Goal: Information Seeking & Learning: Learn about a topic

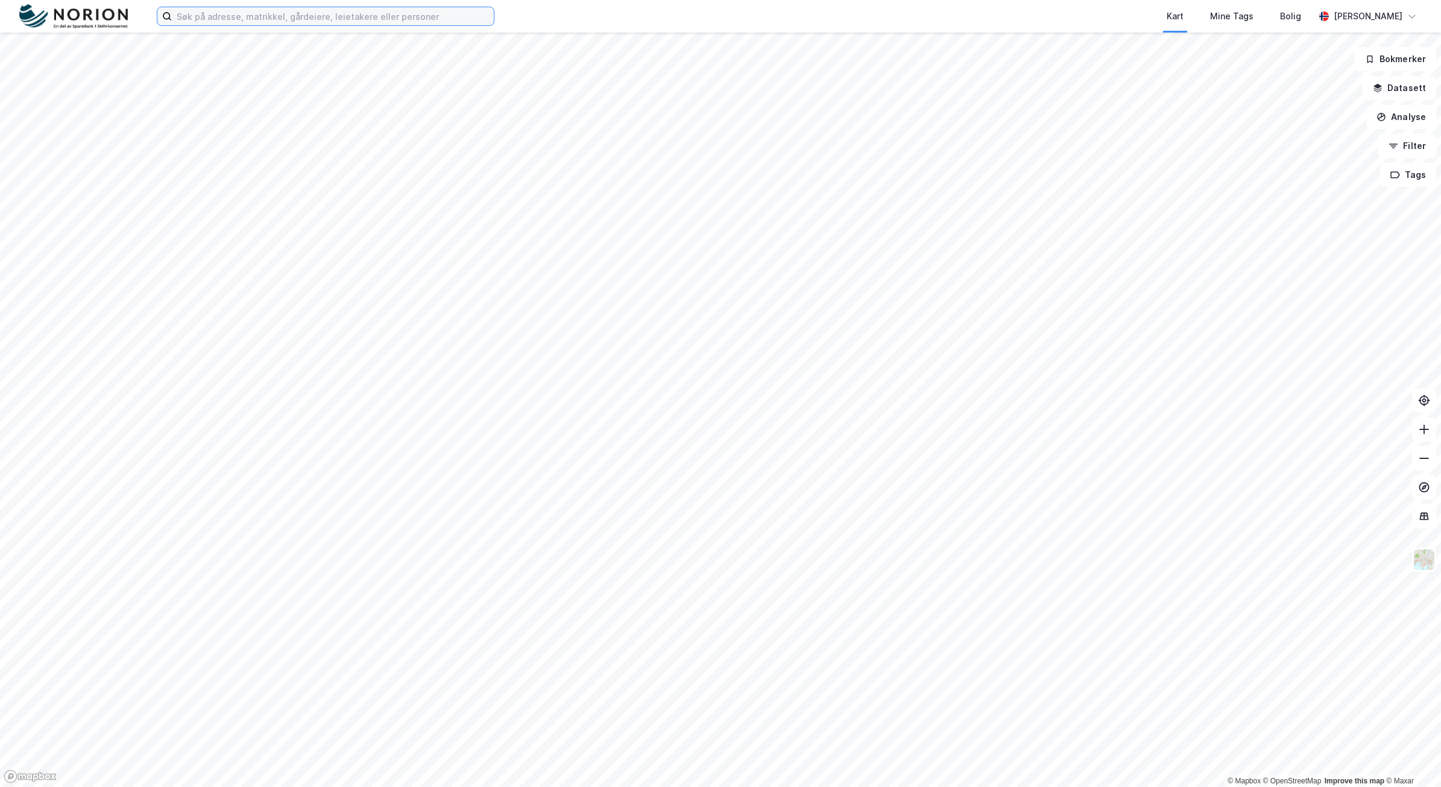
click at [360, 12] on input at bounding box center [333, 16] width 322 height 18
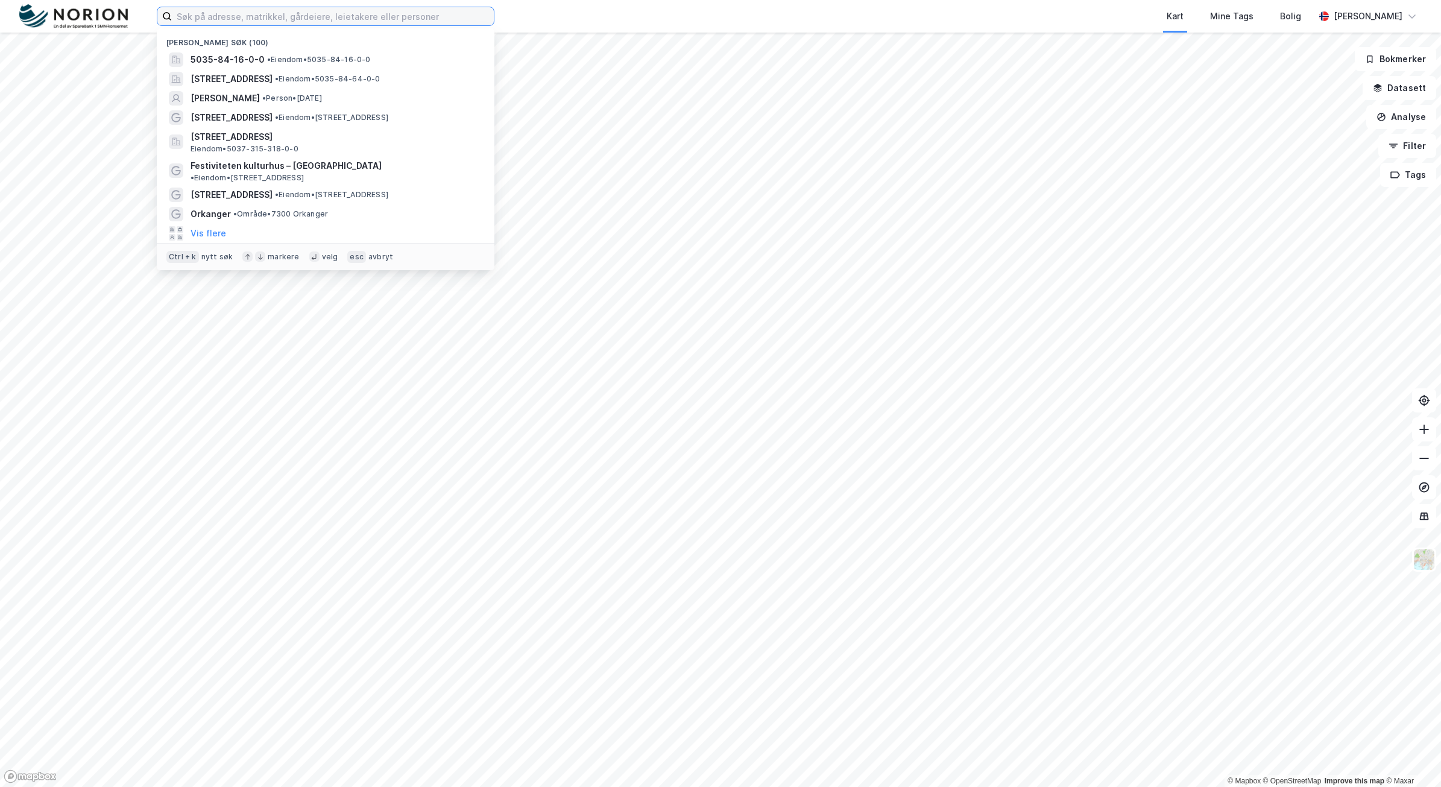
click at [293, 17] on input at bounding box center [333, 16] width 322 height 18
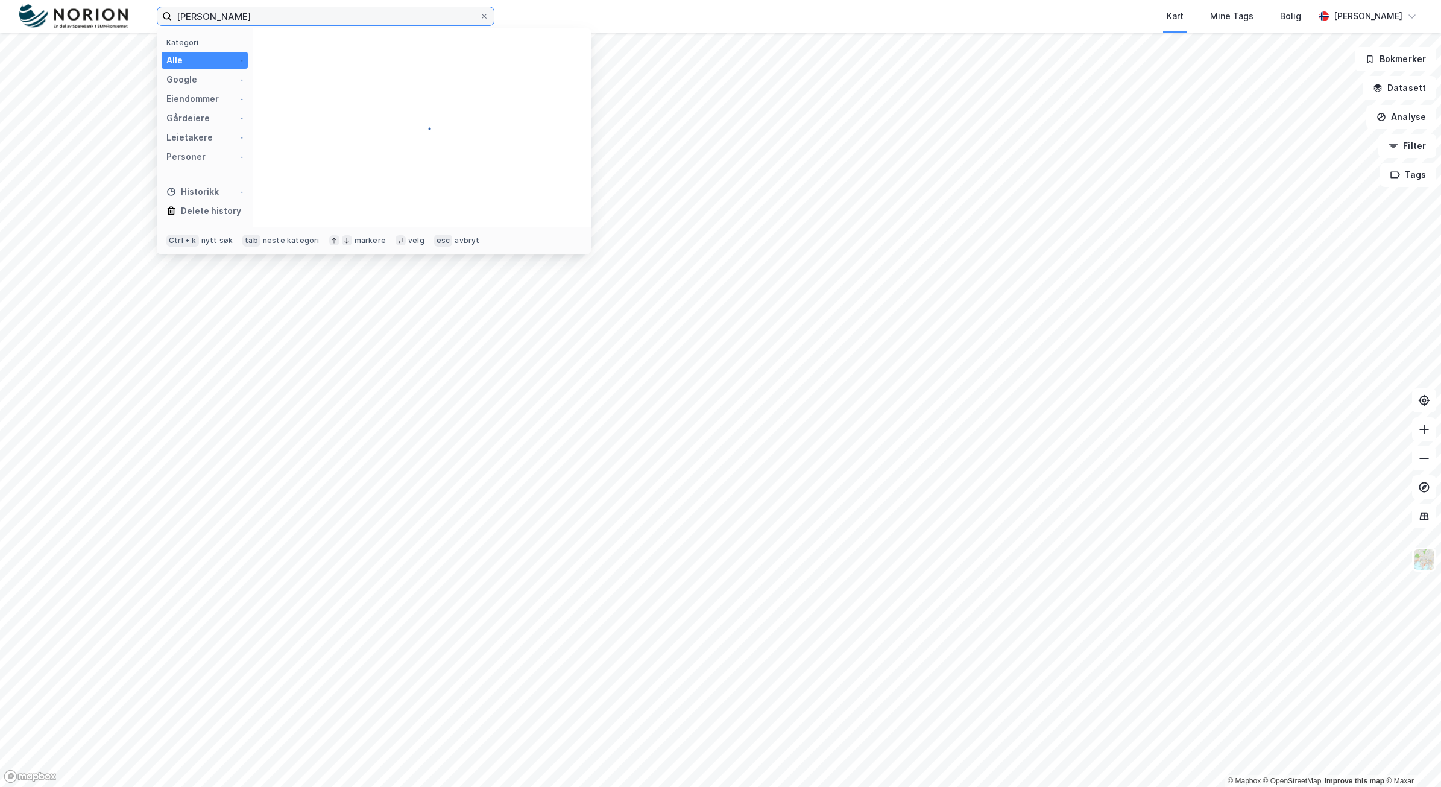
type input "[PERSON_NAME]"
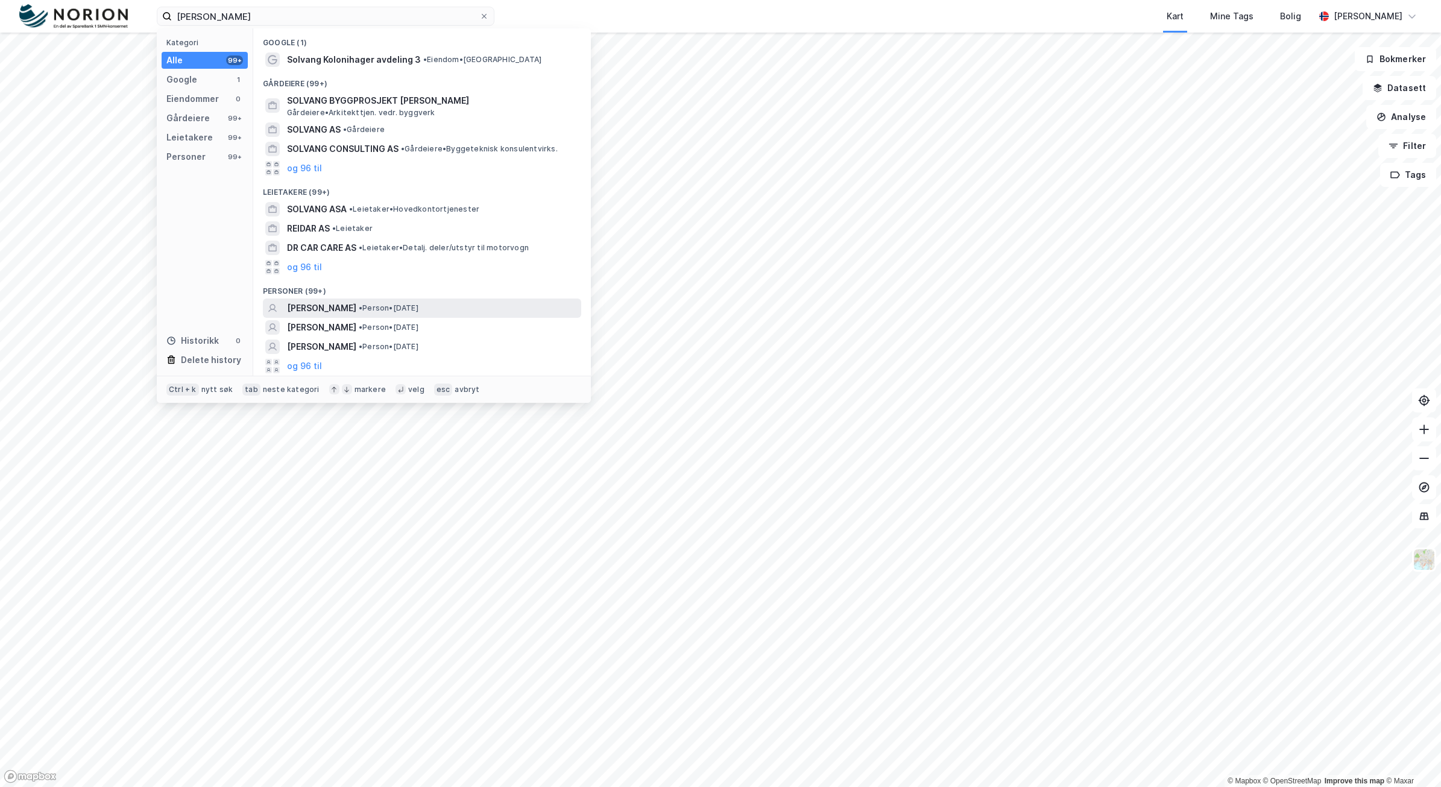
click at [356, 306] on span "[PERSON_NAME]" at bounding box center [321, 308] width 69 height 14
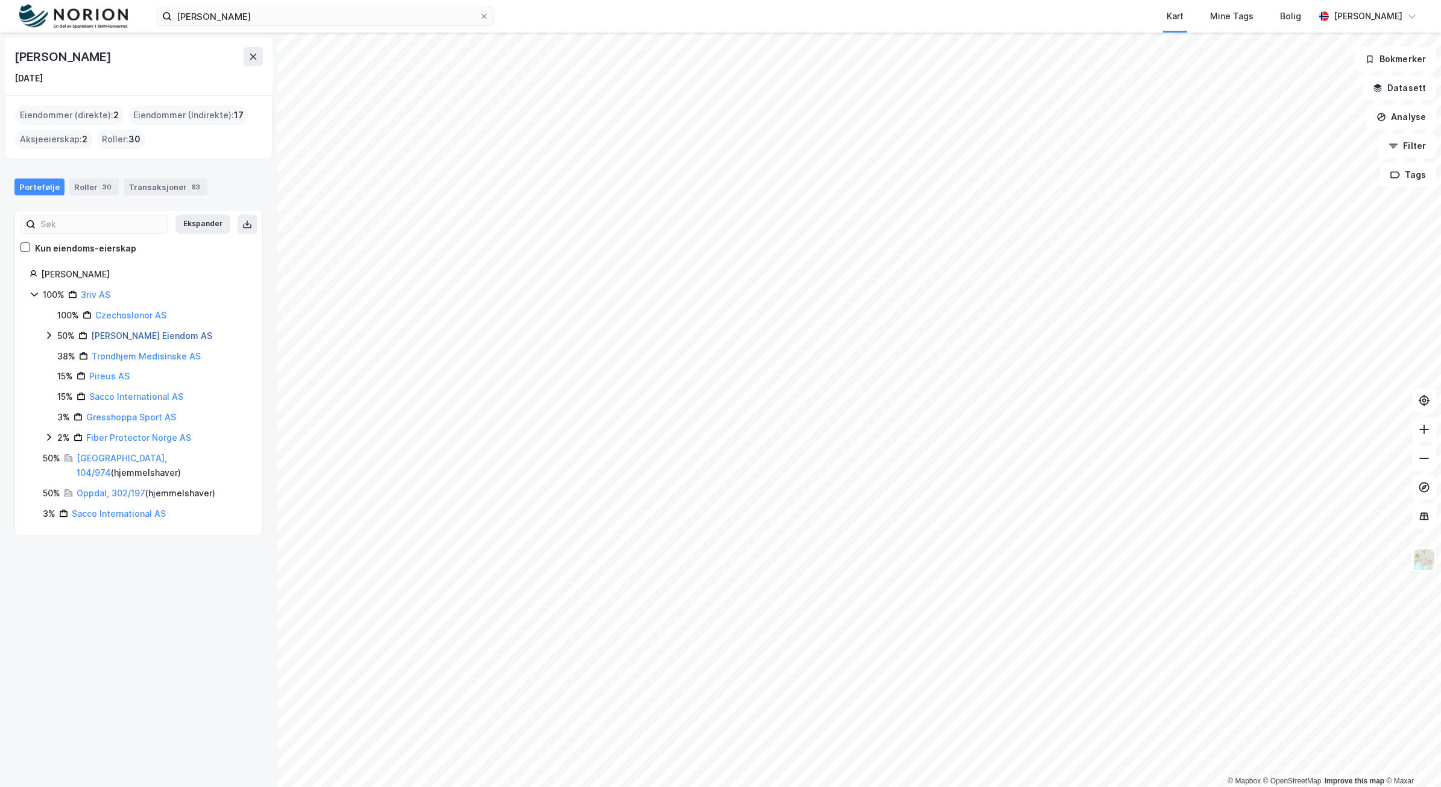
click at [112, 335] on link "[PERSON_NAME] Eiendom AS" at bounding box center [151, 335] width 121 height 10
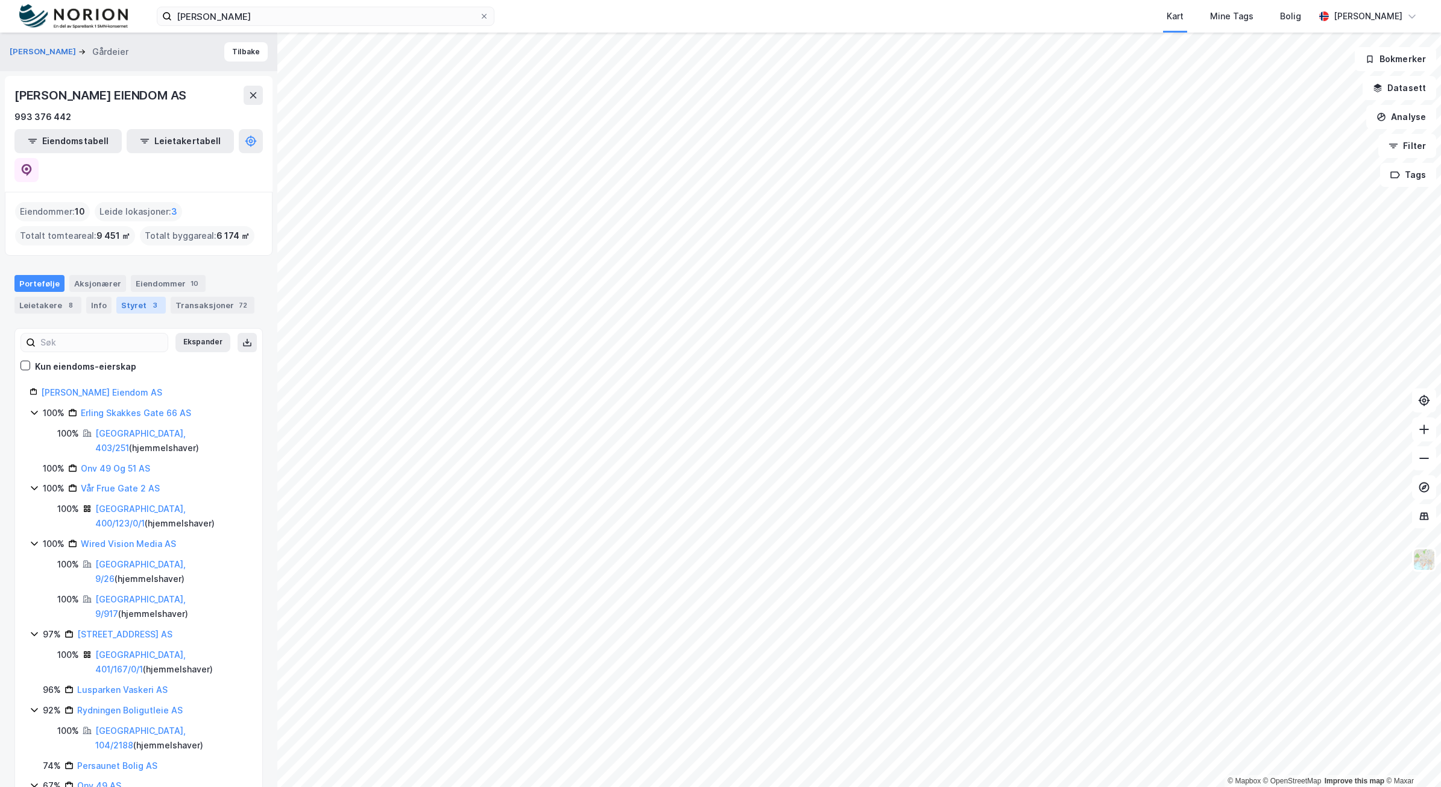
click at [136, 297] on div "Styret 3" at bounding box center [140, 305] width 49 height 17
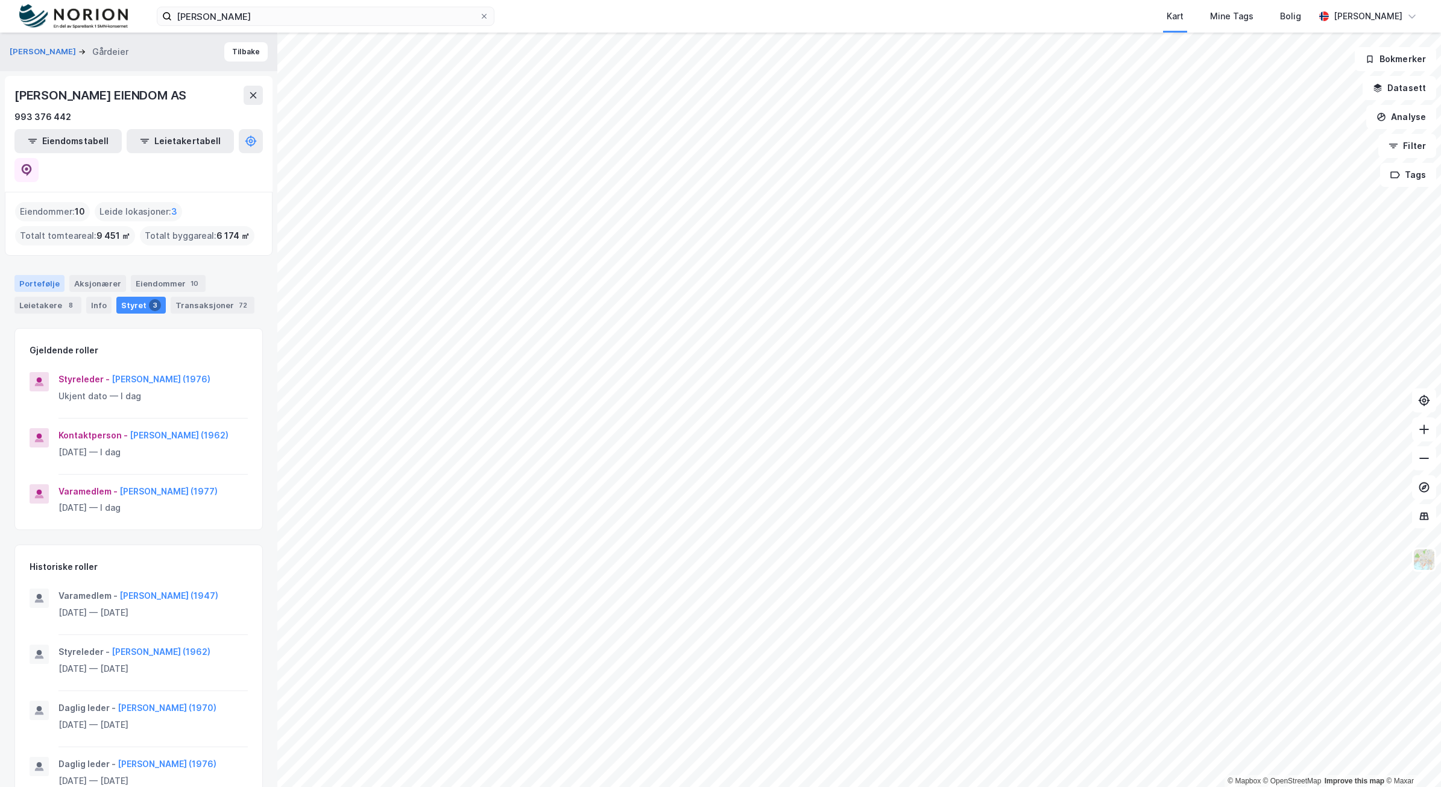
click at [41, 275] on div "Portefølje" at bounding box center [39, 283] width 50 height 17
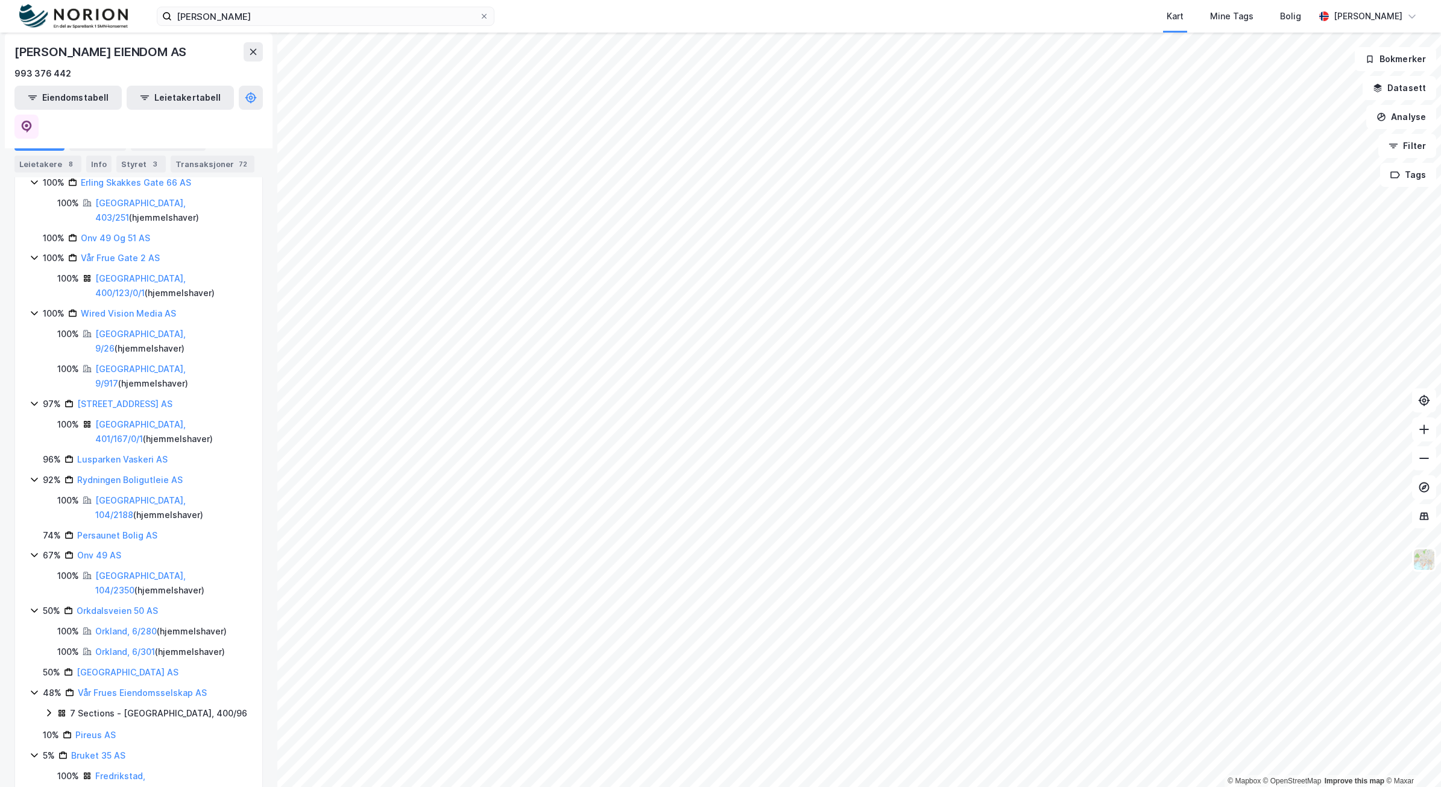
scroll to position [234, 0]
click at [33, 304] on icon at bounding box center [35, 309] width 10 height 10
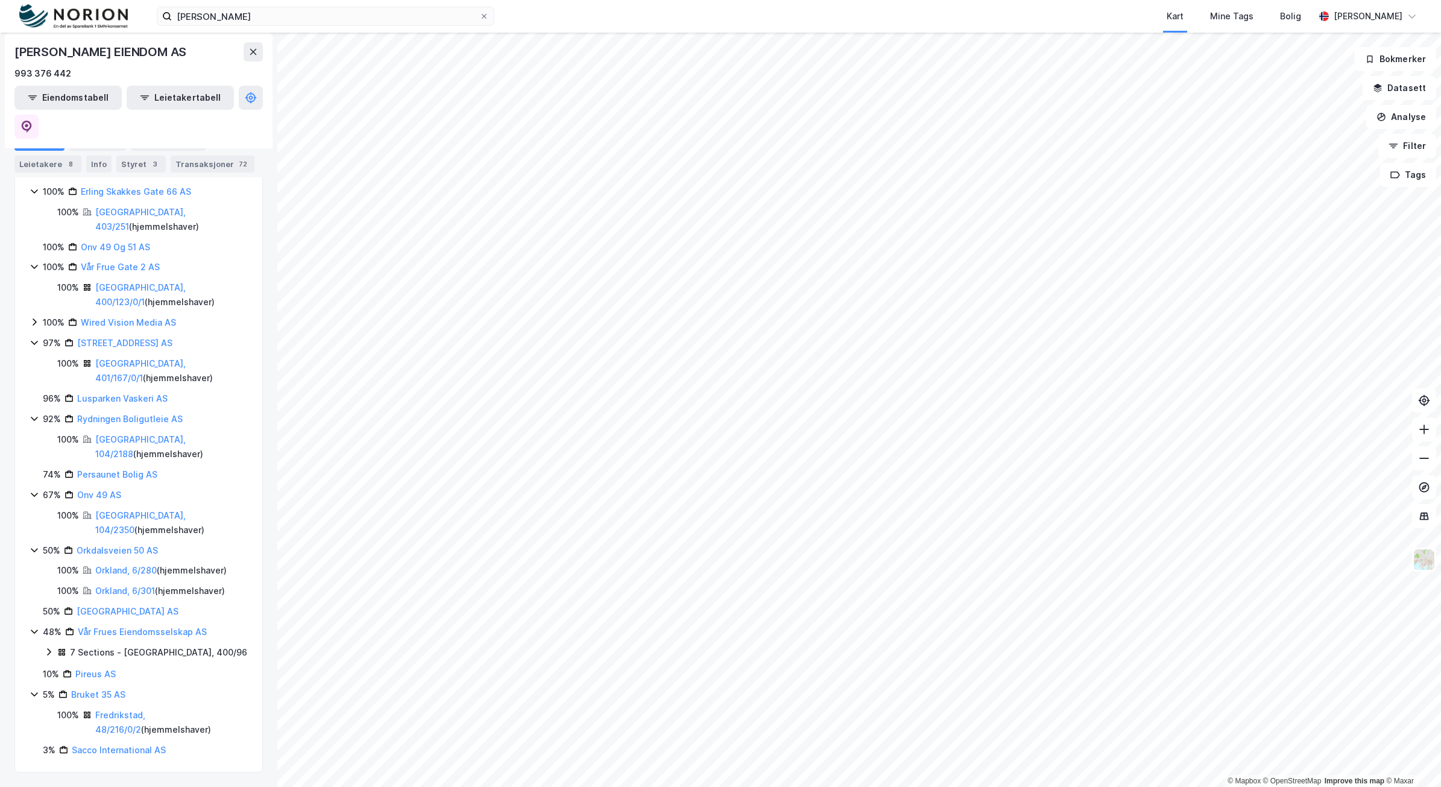
scroll to position [194, 0]
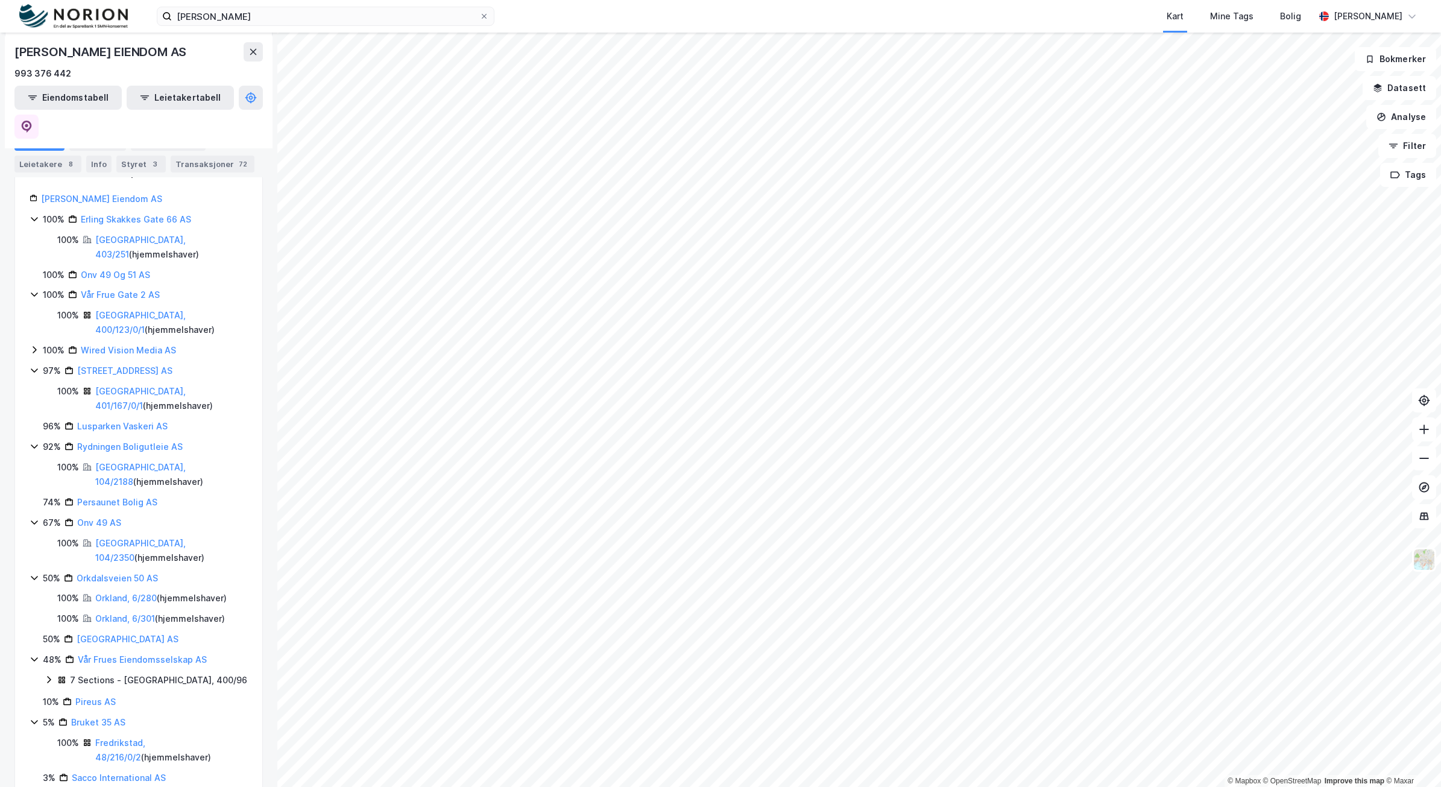
click at [34, 217] on icon at bounding box center [34, 219] width 7 height 4
click at [32, 291] on icon at bounding box center [35, 296] width 10 height 10
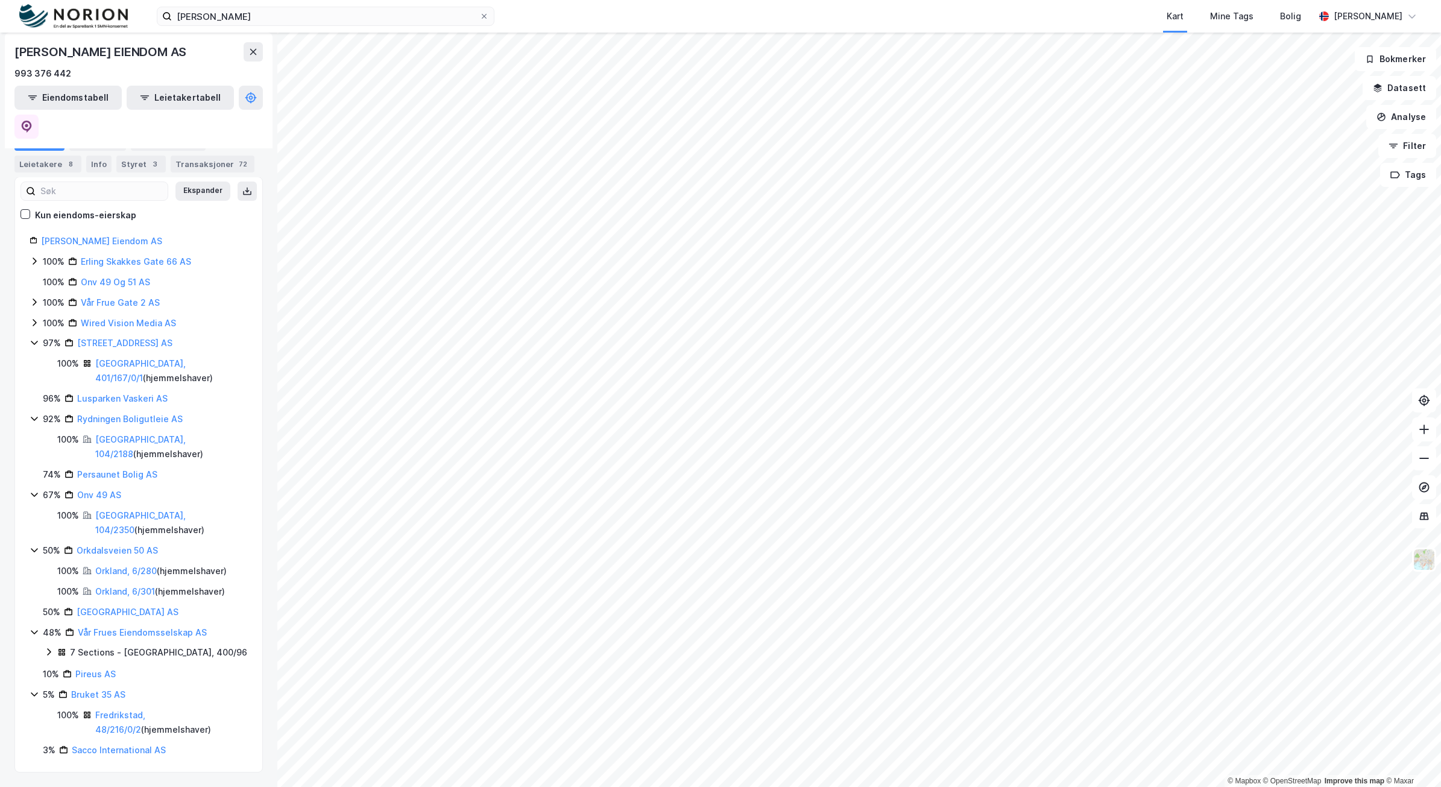
scroll to position [124, 0]
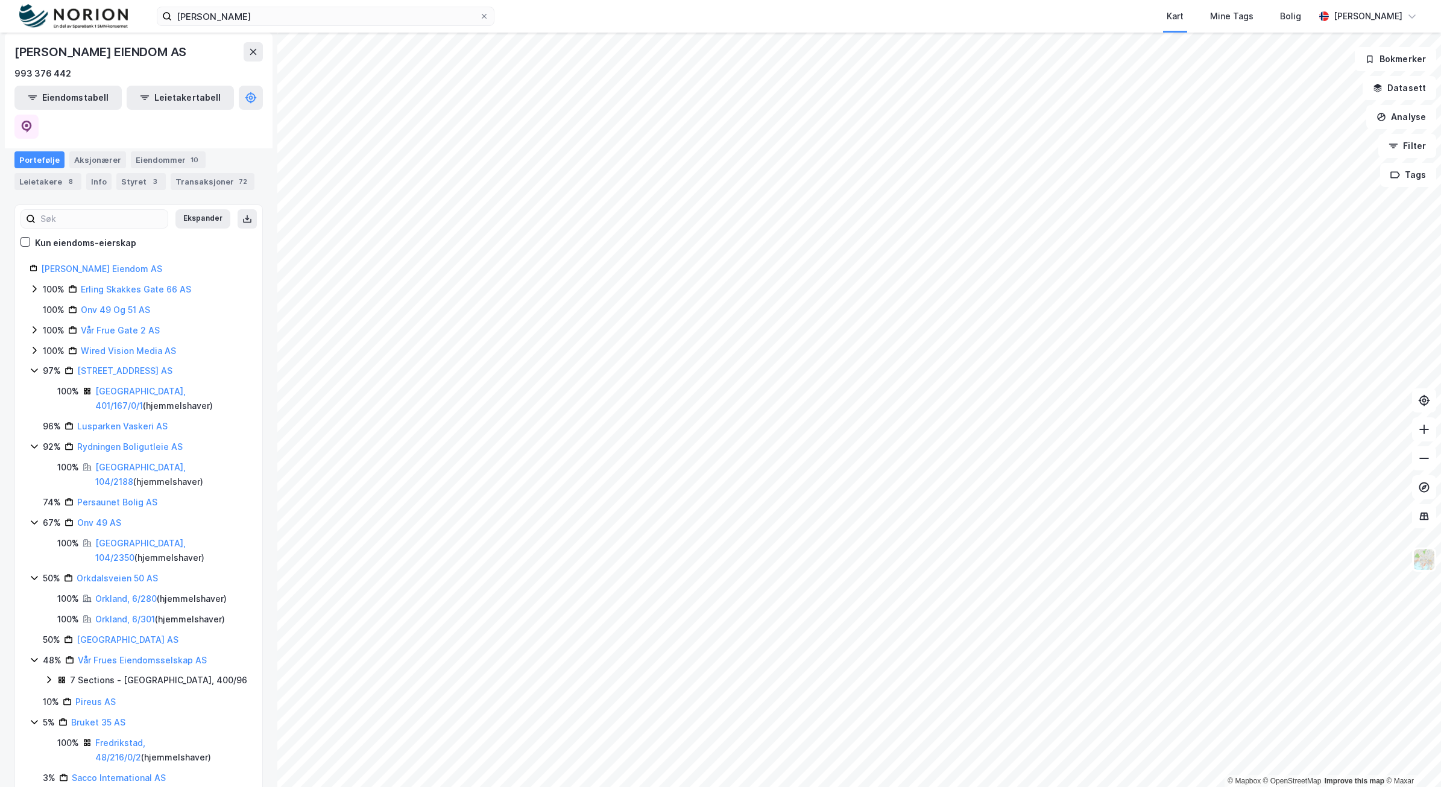
click at [31, 365] on icon at bounding box center [35, 370] width 10 height 10
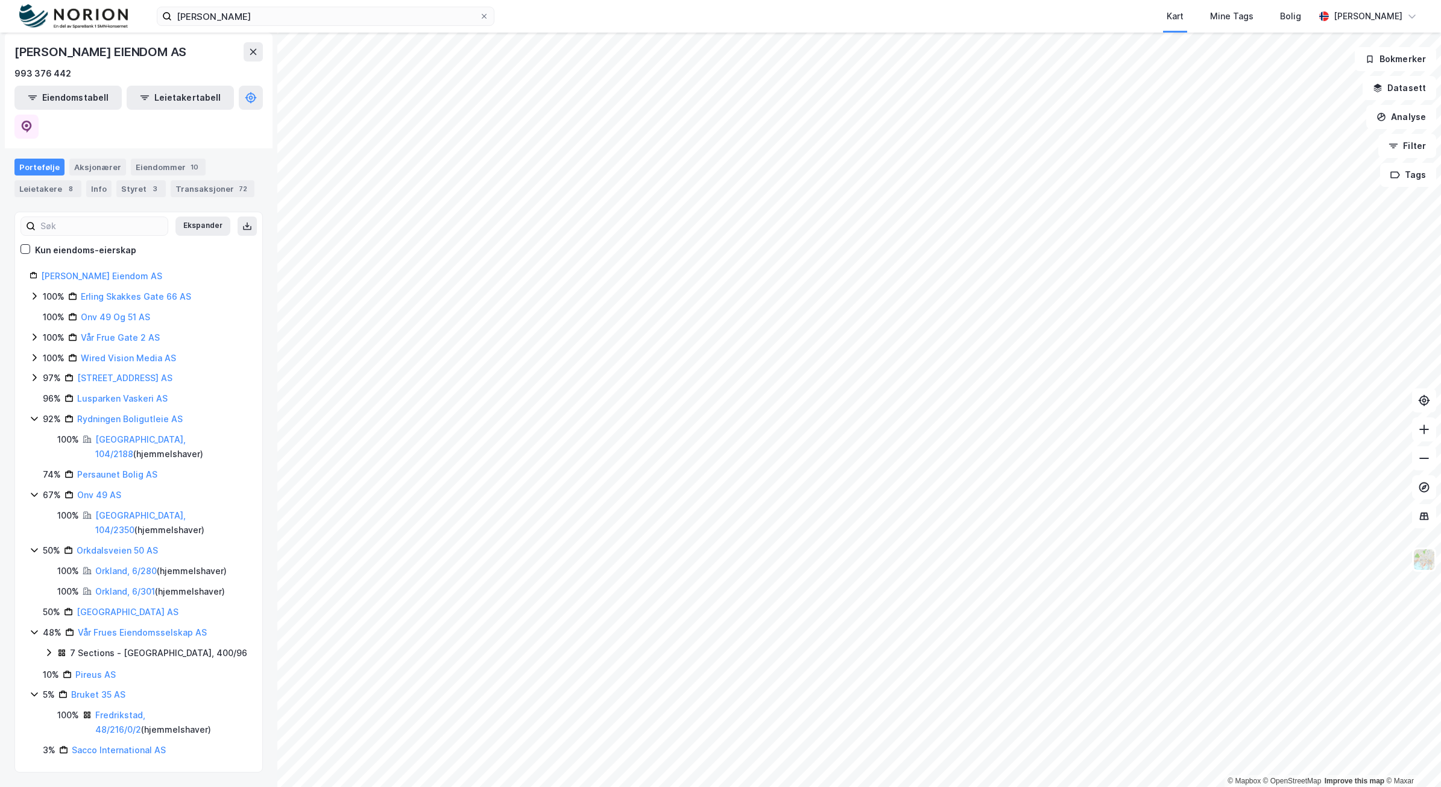
scroll to position [89, 0]
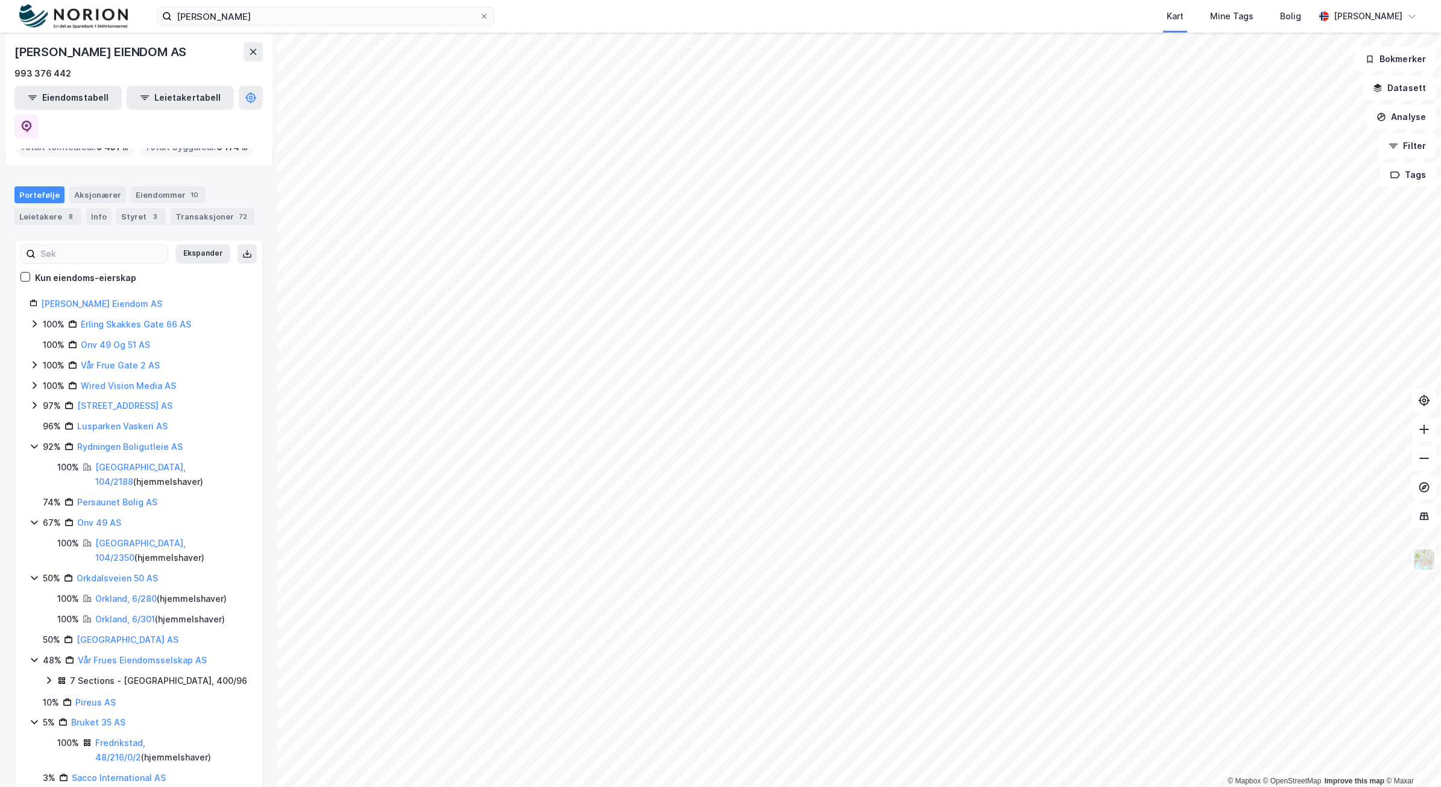
click at [32, 517] on icon at bounding box center [35, 522] width 10 height 10
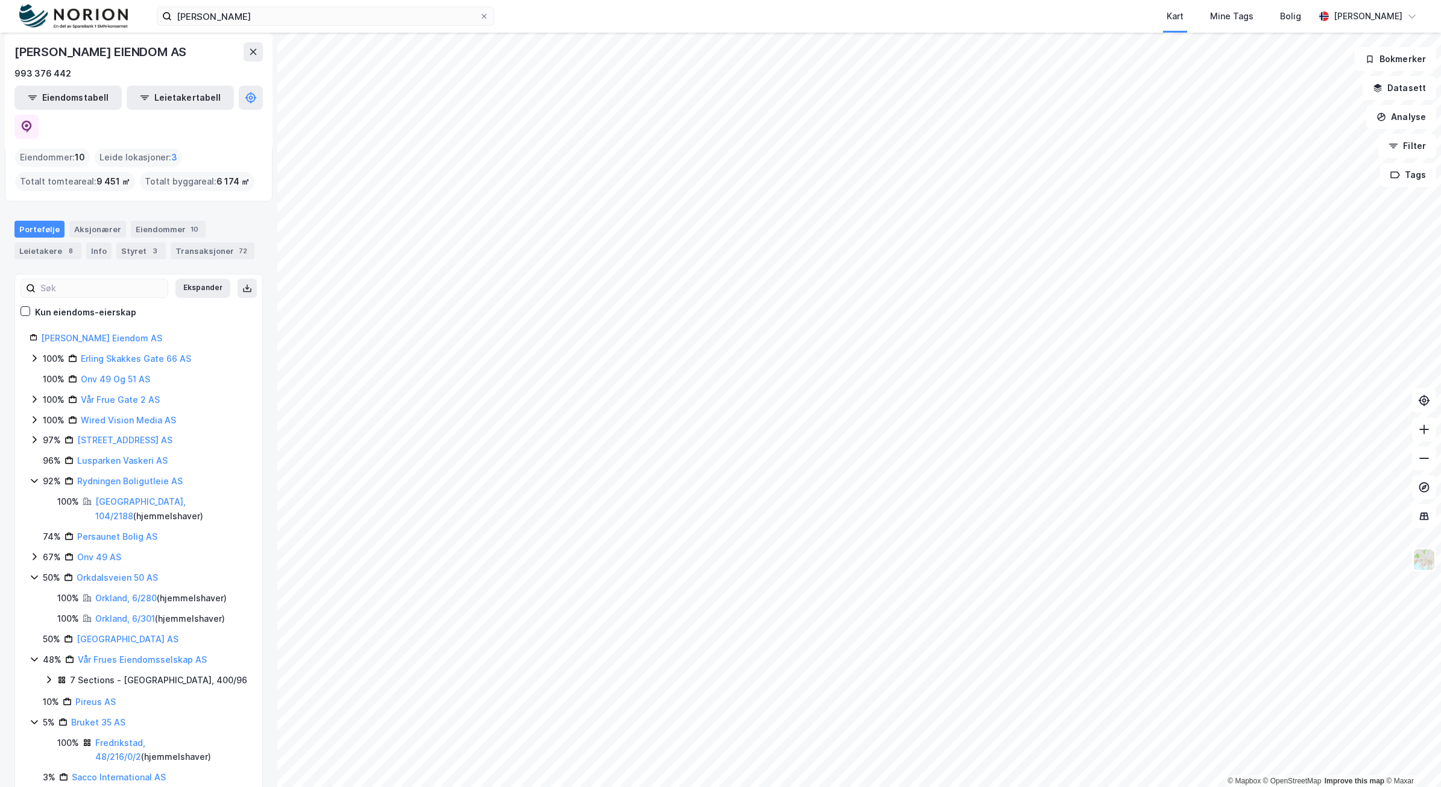
click at [33, 476] on icon at bounding box center [35, 481] width 10 height 10
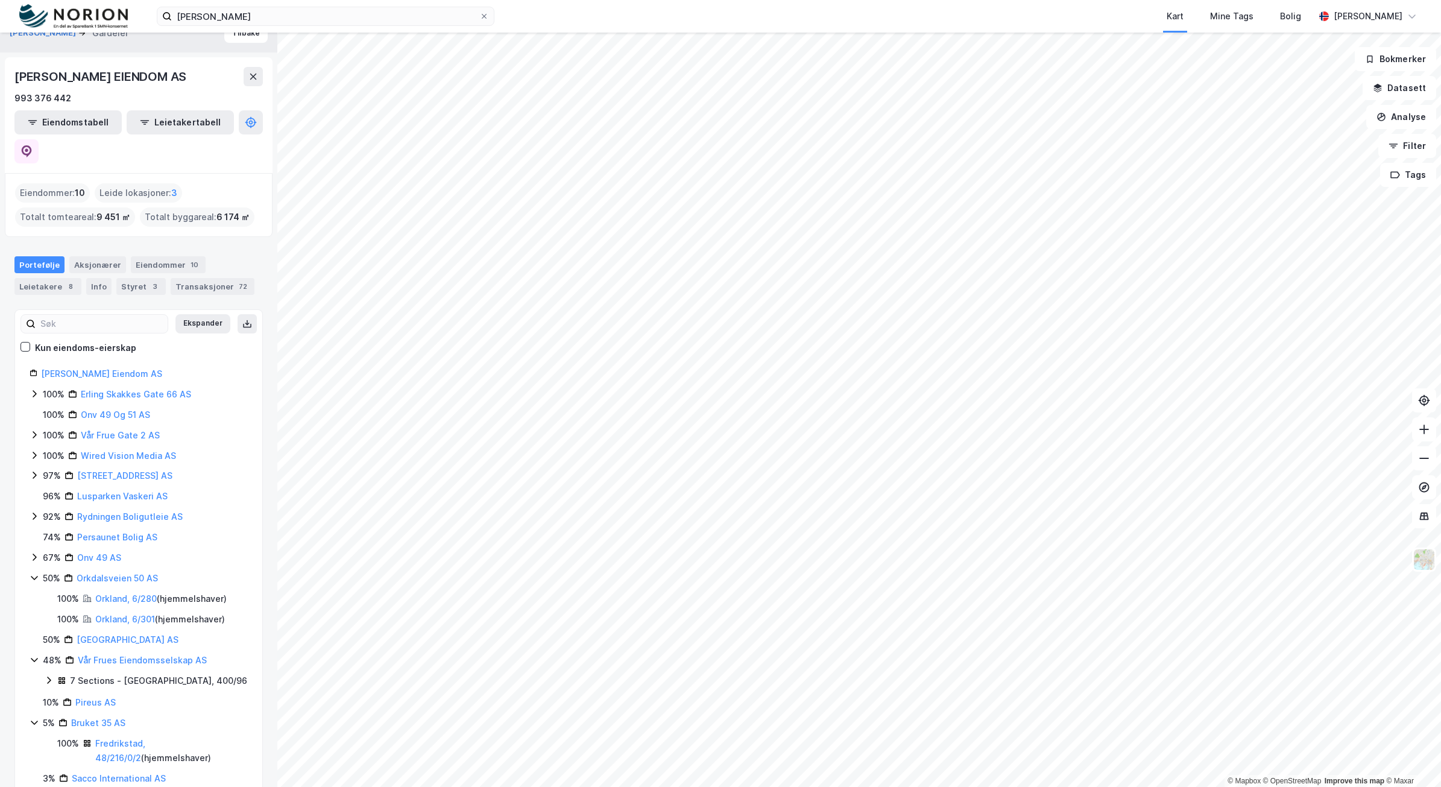
click at [34, 571] on div "50% Orkdalsveien 50 AS" at bounding box center [139, 578] width 218 height 14
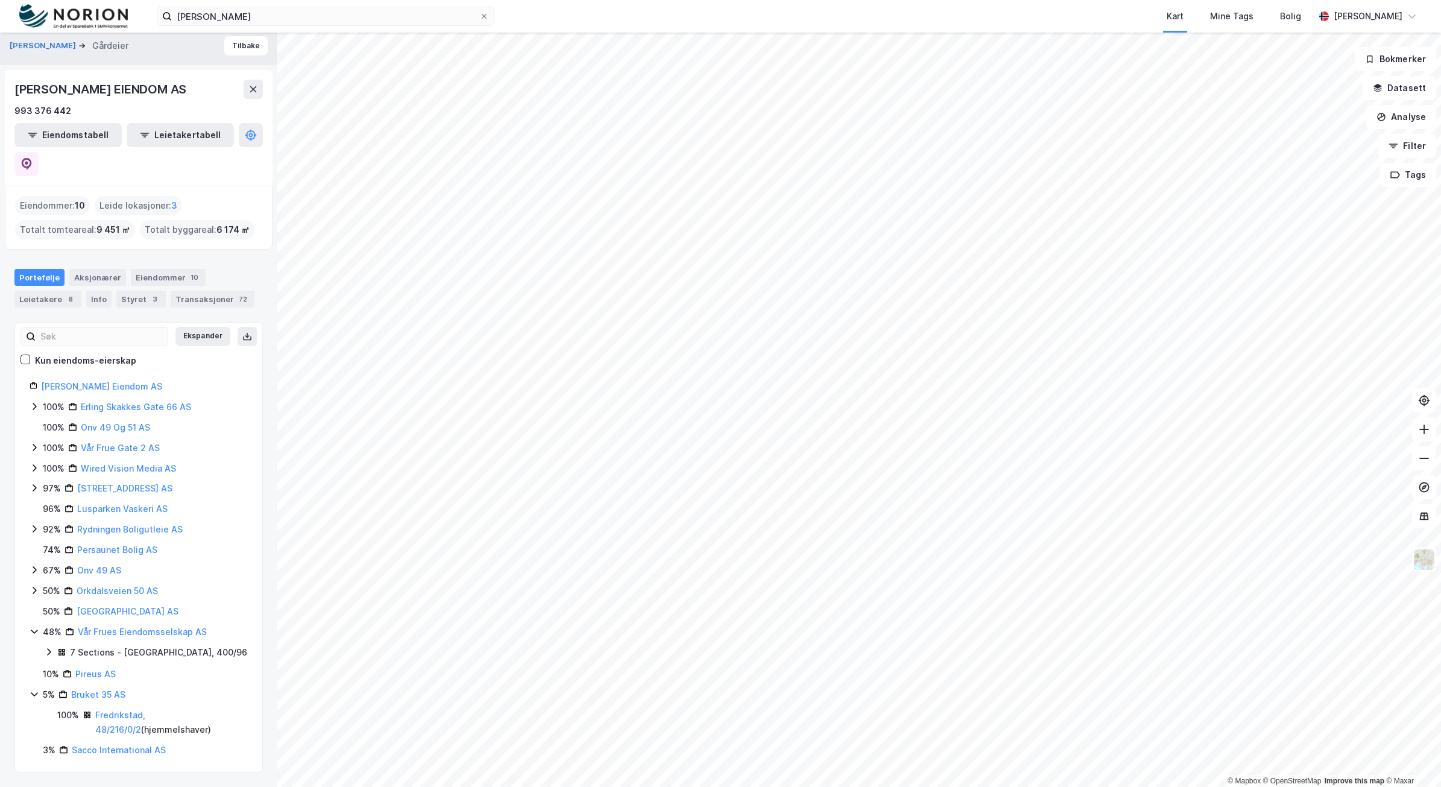
scroll to position [0, 0]
